Goal: Find specific page/section: Find specific page/section

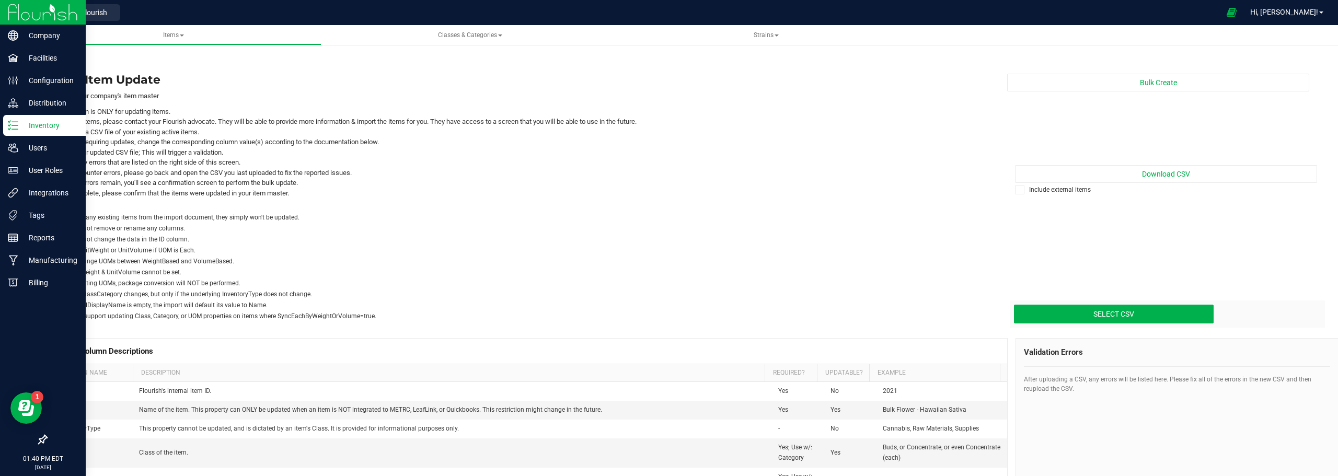
click at [43, 123] on p "Inventory" at bounding box center [49, 125] width 63 height 13
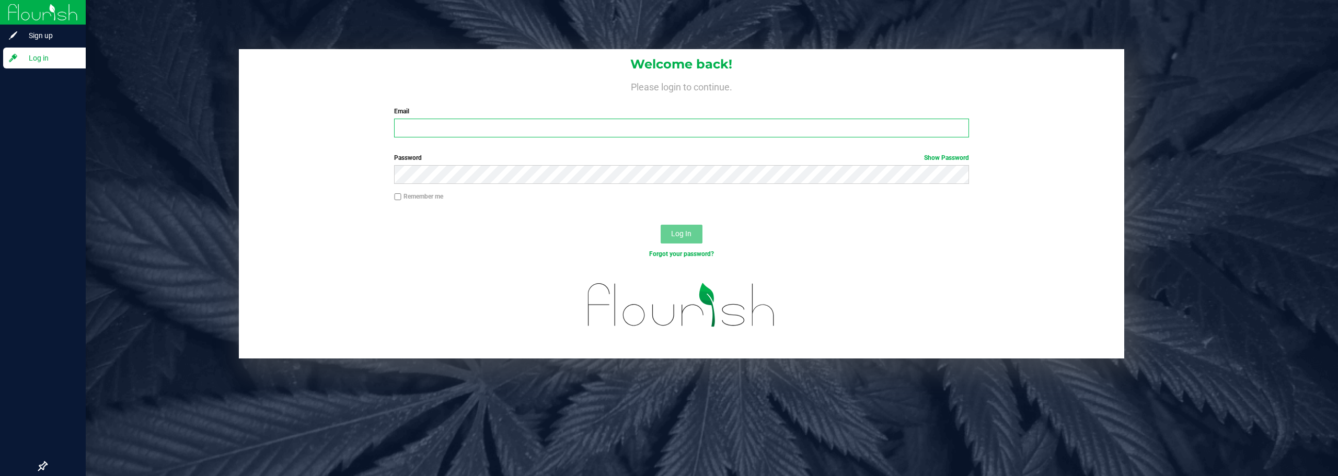
type input "[EMAIL_ADDRESS][DOMAIN_NAME]"
click at [685, 237] on span "Log In" at bounding box center [681, 233] width 20 height 8
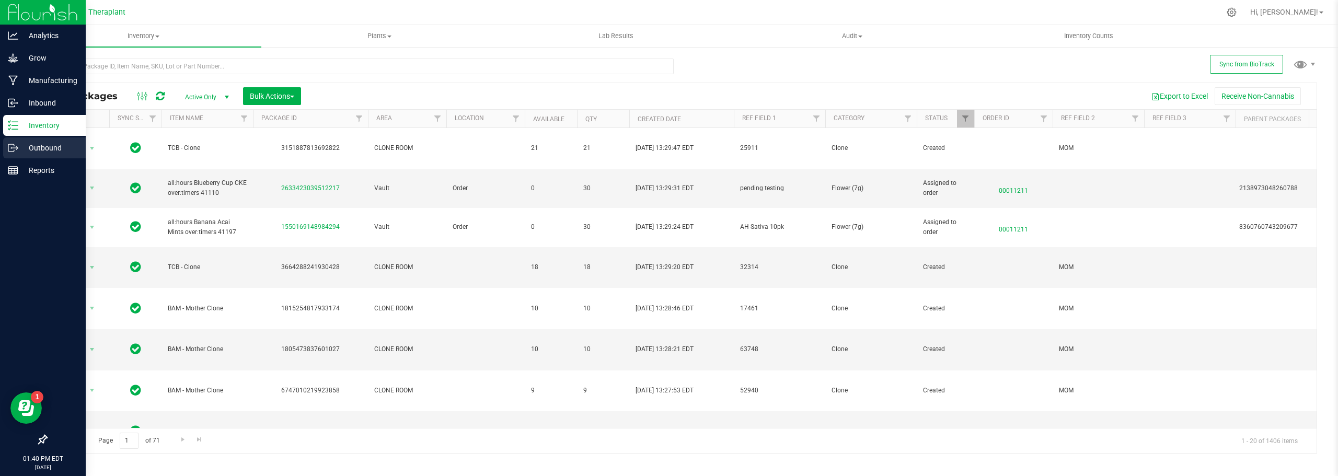
click at [51, 146] on p "Outbound" at bounding box center [49, 148] width 63 height 13
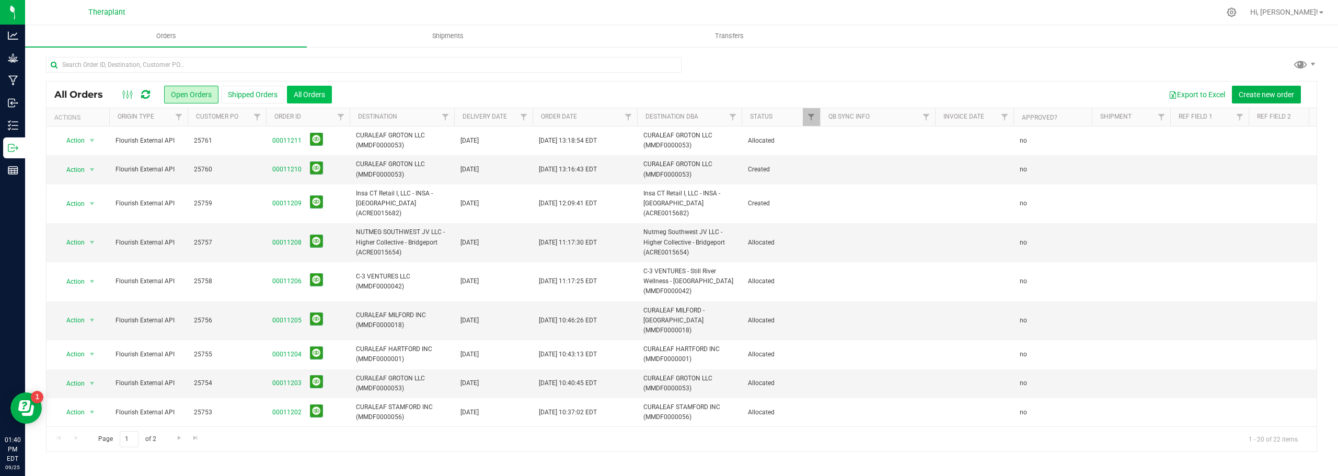
click at [303, 91] on button "All Orders" at bounding box center [309, 95] width 45 height 18
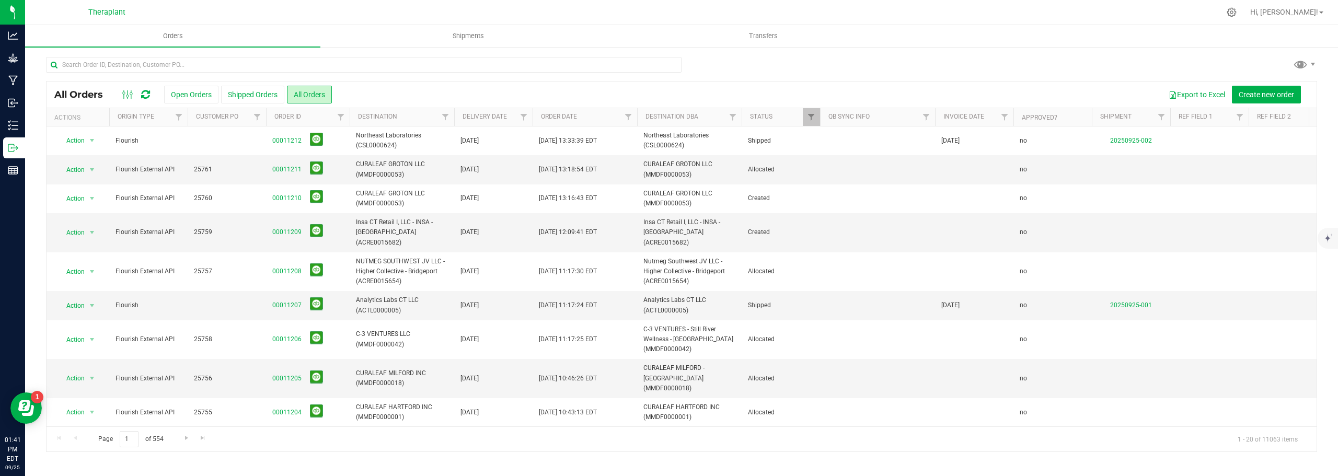
click at [146, 91] on icon at bounding box center [145, 94] width 9 height 10
